Goal: Navigation & Orientation: Find specific page/section

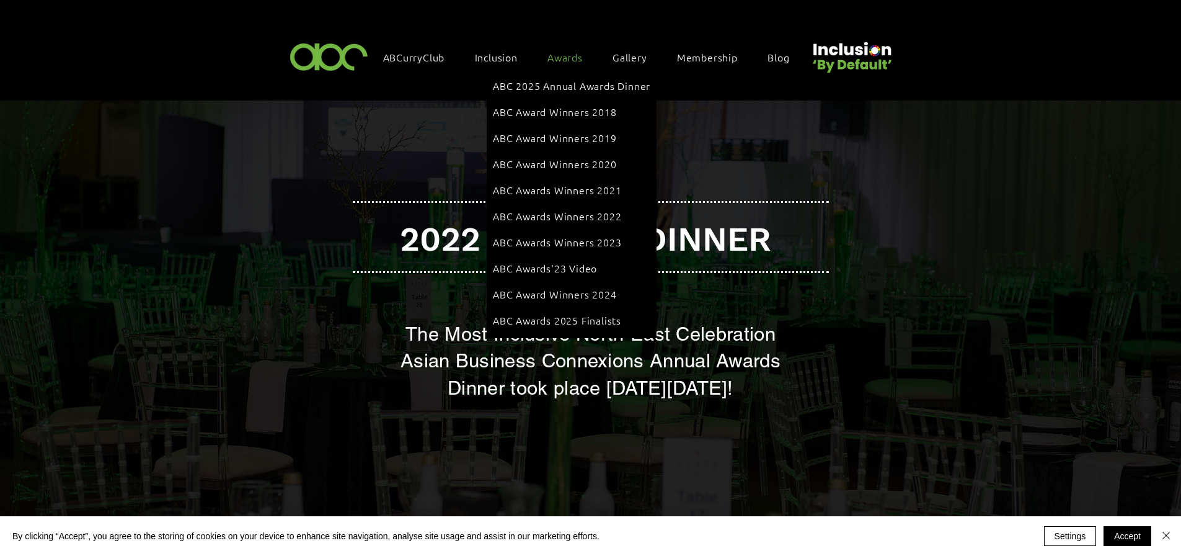
scroll to position [2, 0]
click at [574, 81] on span "ABC 2025 Annual Awards Dinner" at bounding box center [571, 85] width 157 height 14
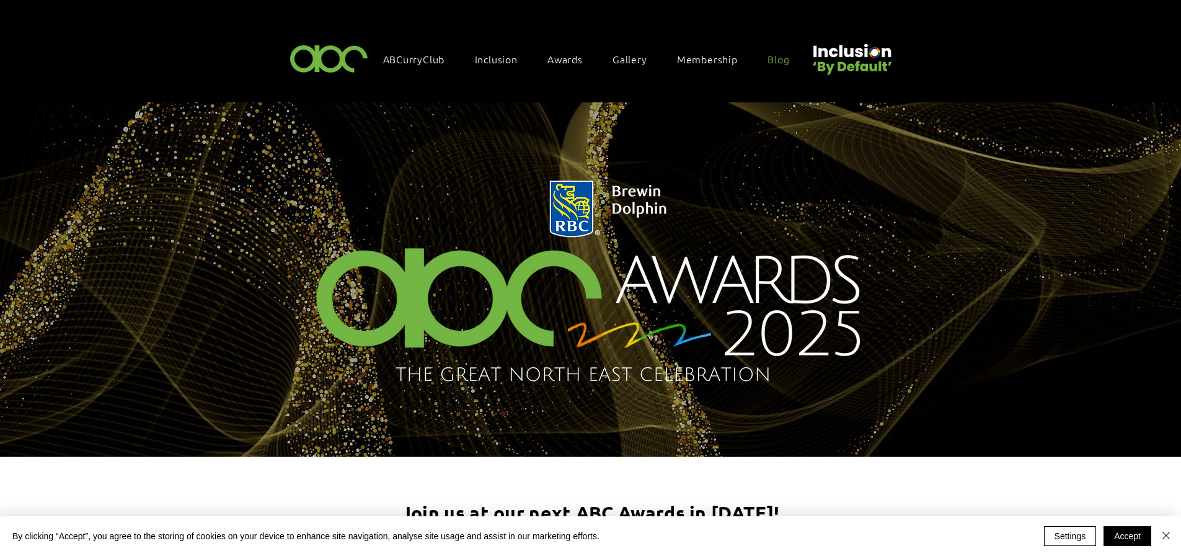
click at [776, 60] on span "Blog" at bounding box center [779, 59] width 22 height 14
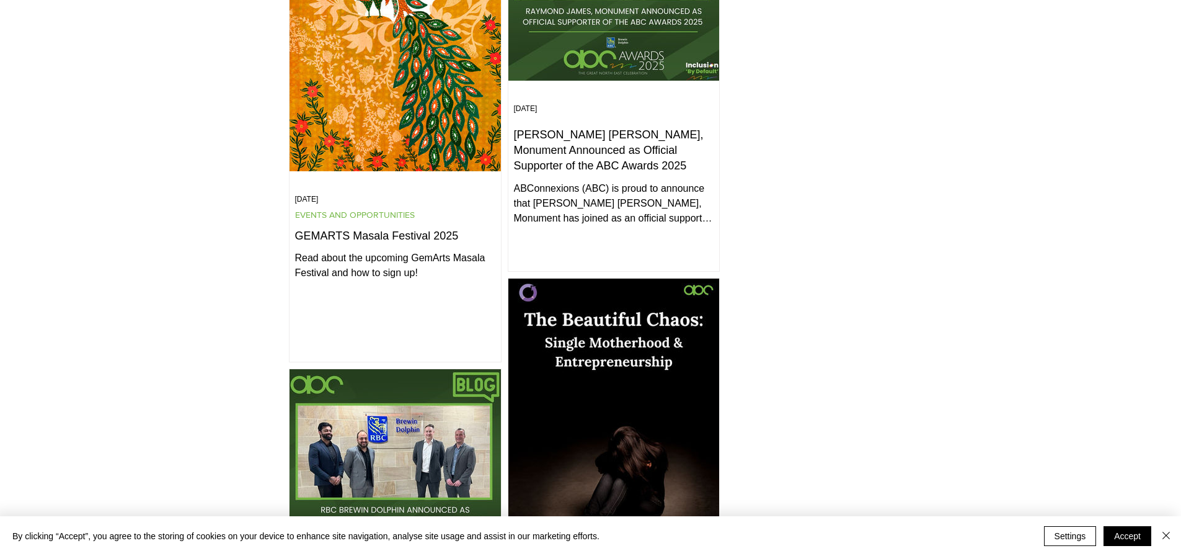
scroll to position [903, 0]
